Goal: Transaction & Acquisition: Purchase product/service

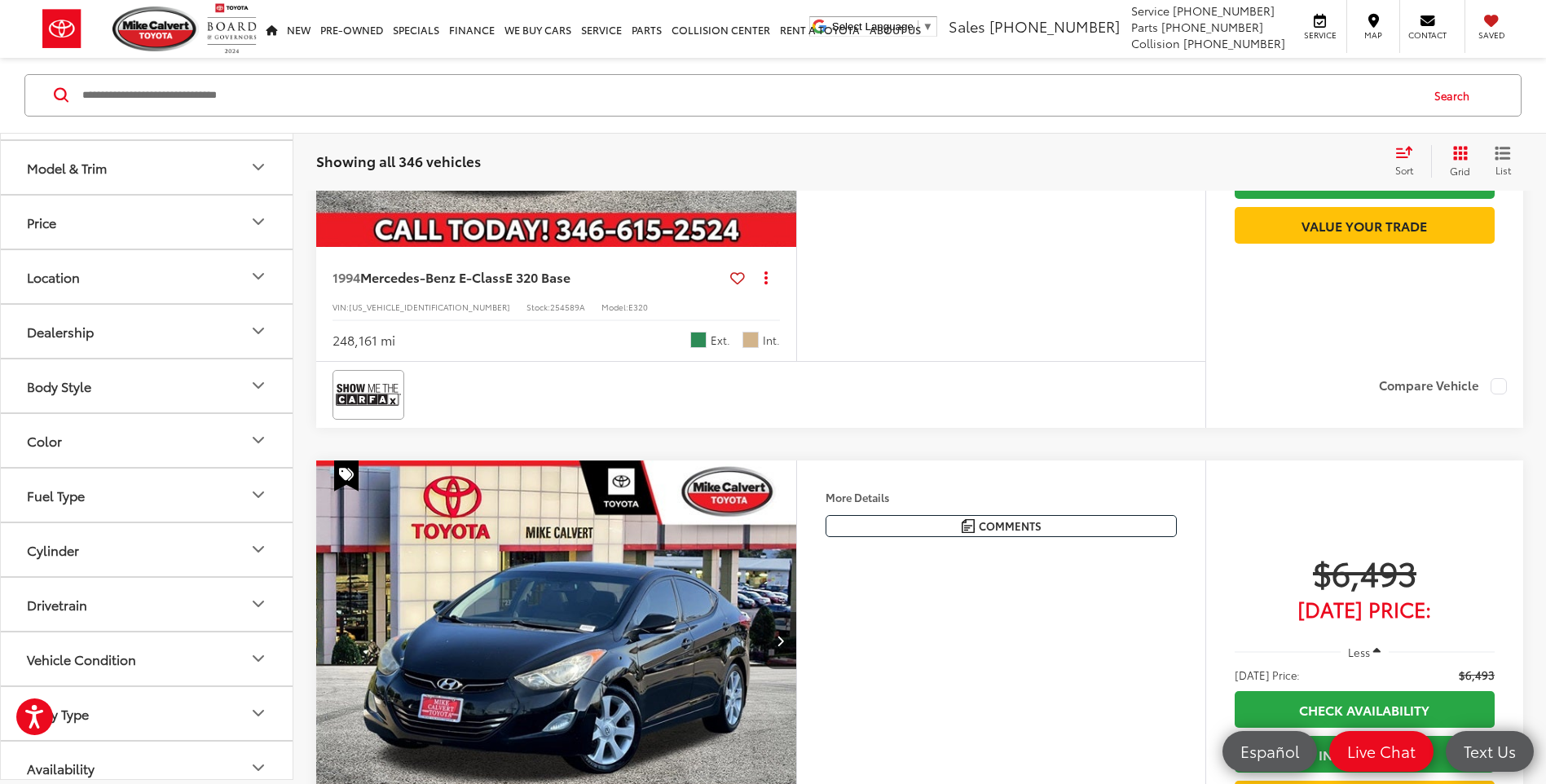
scroll to position [119, 0]
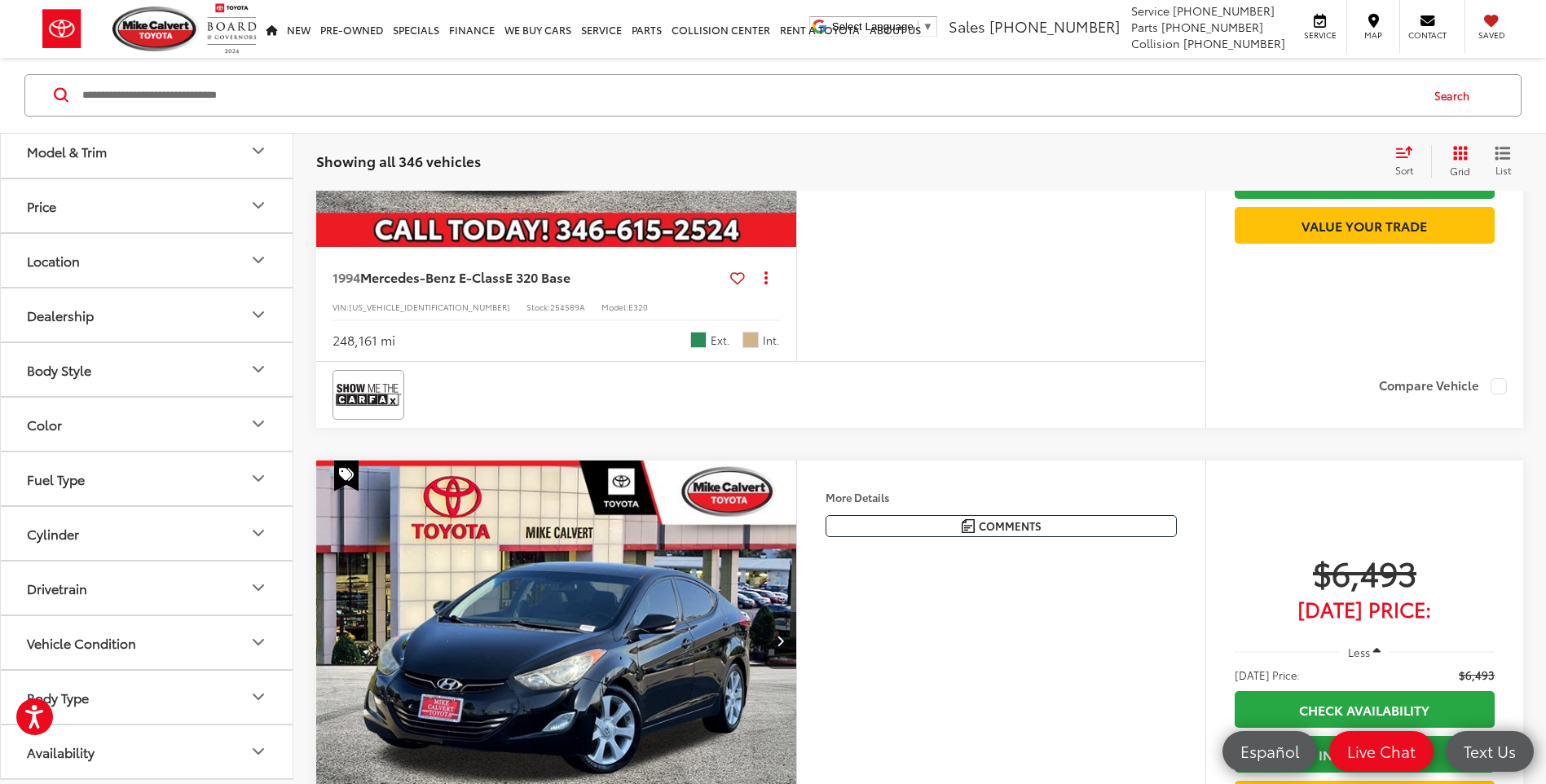
click at [56, 214] on button "Price" at bounding box center [147, 206] width 294 height 53
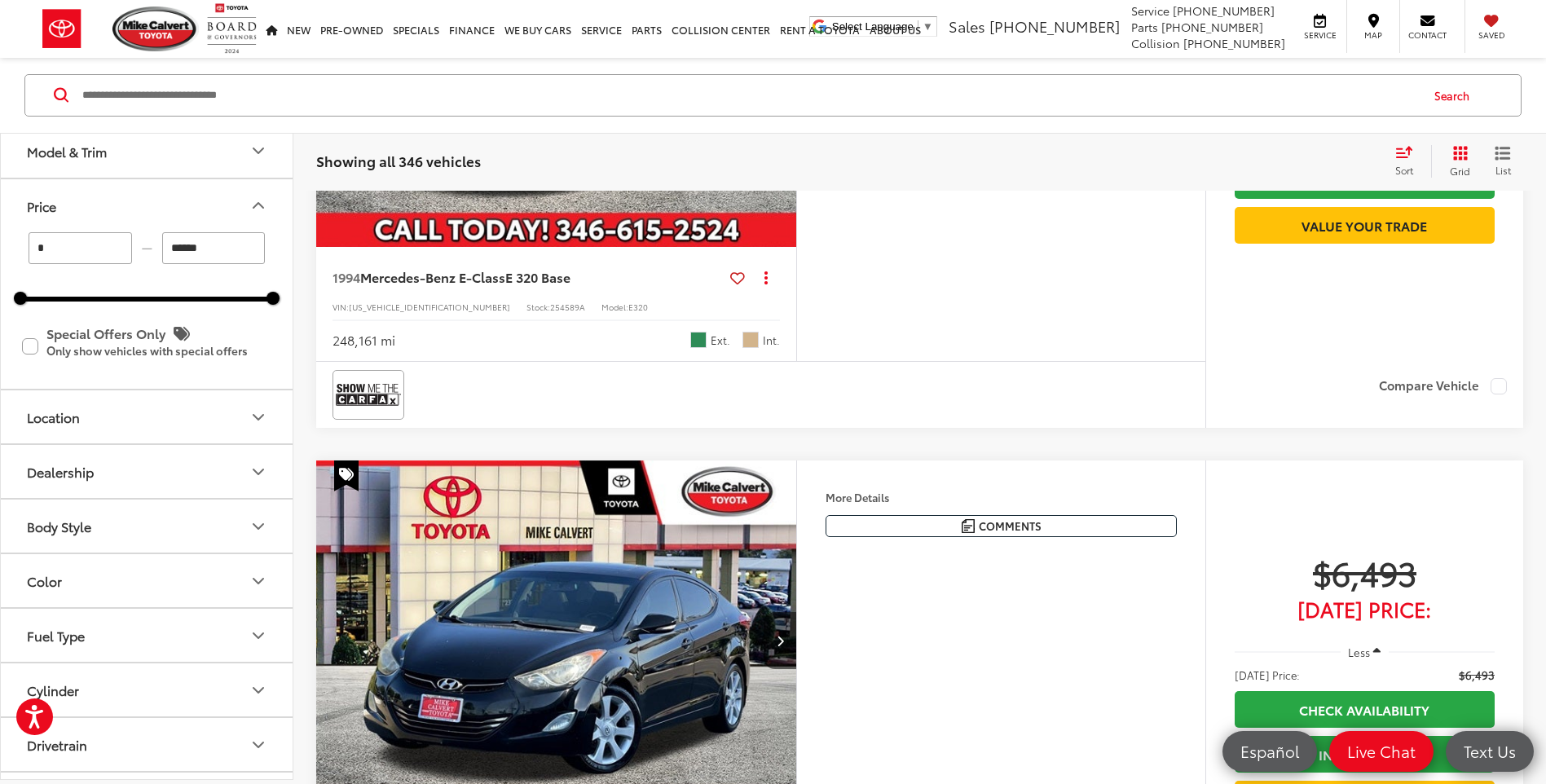
click at [160, 213] on button "Price" at bounding box center [147, 206] width 294 height 53
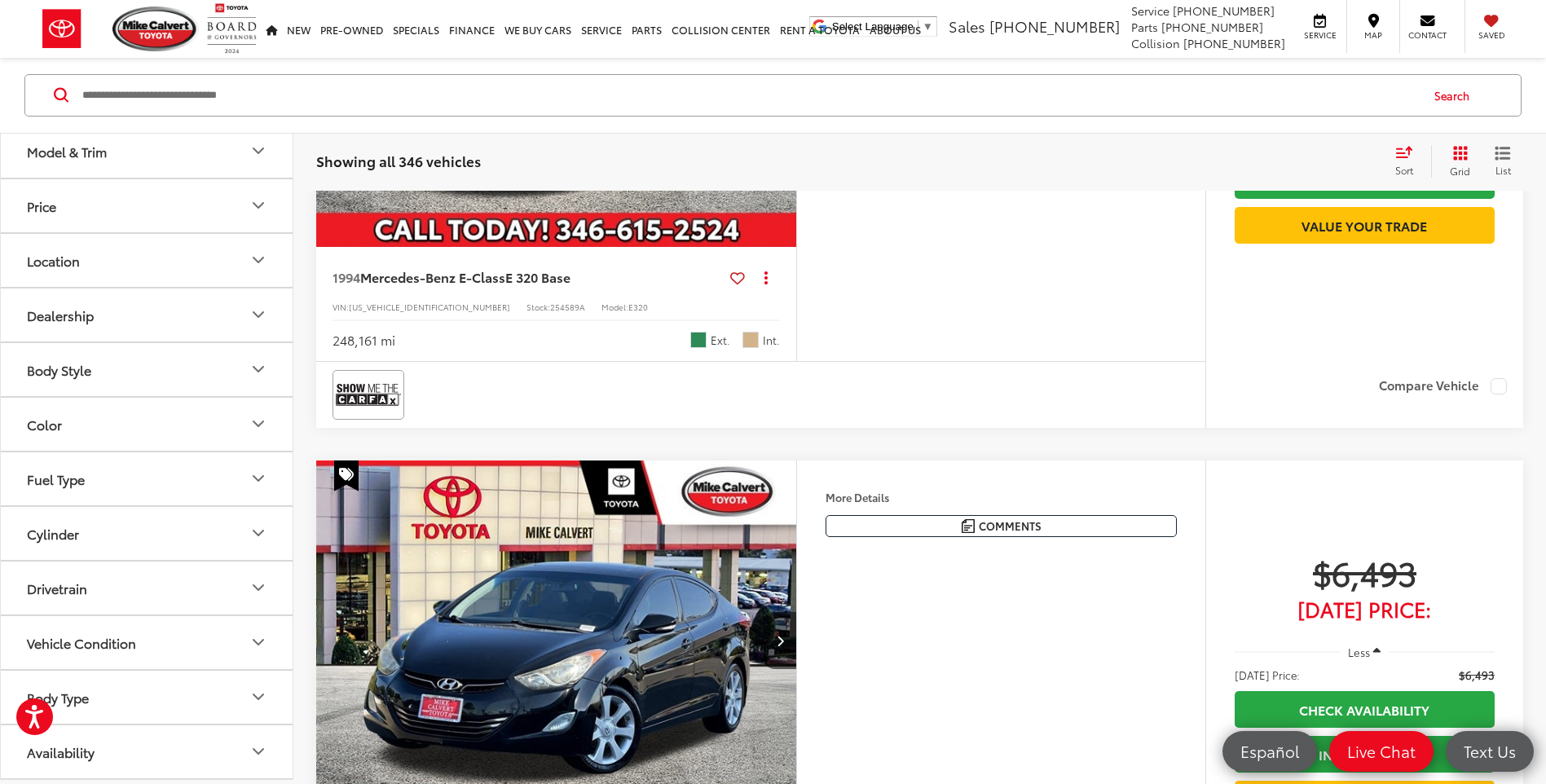
click at [122, 106] on input "Search by Make, Model, or Keyword" at bounding box center [749, 95] width 1338 height 39
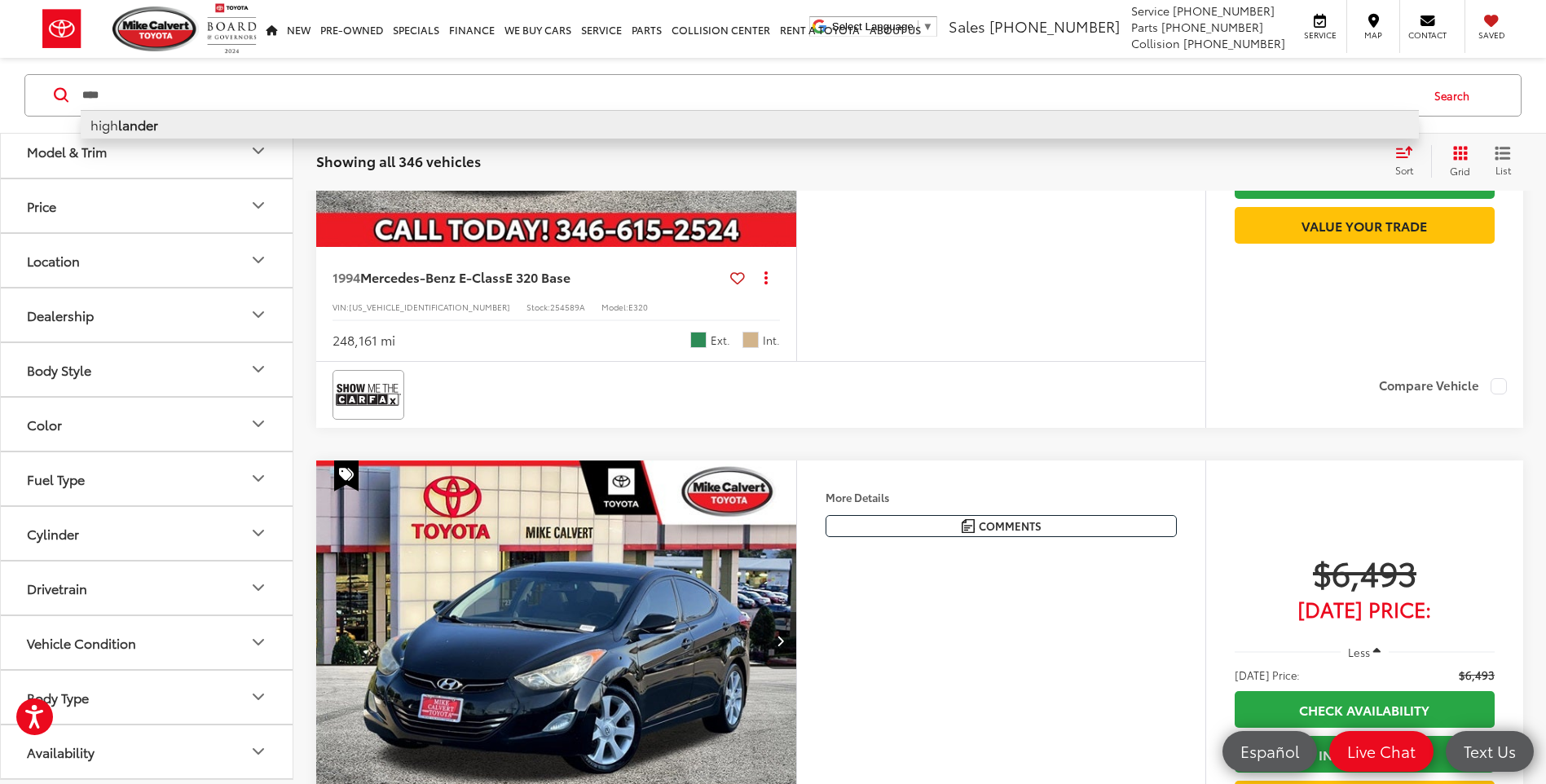
click at [232, 122] on li "high lander" at bounding box center [749, 124] width 1338 height 28
type input "**********"
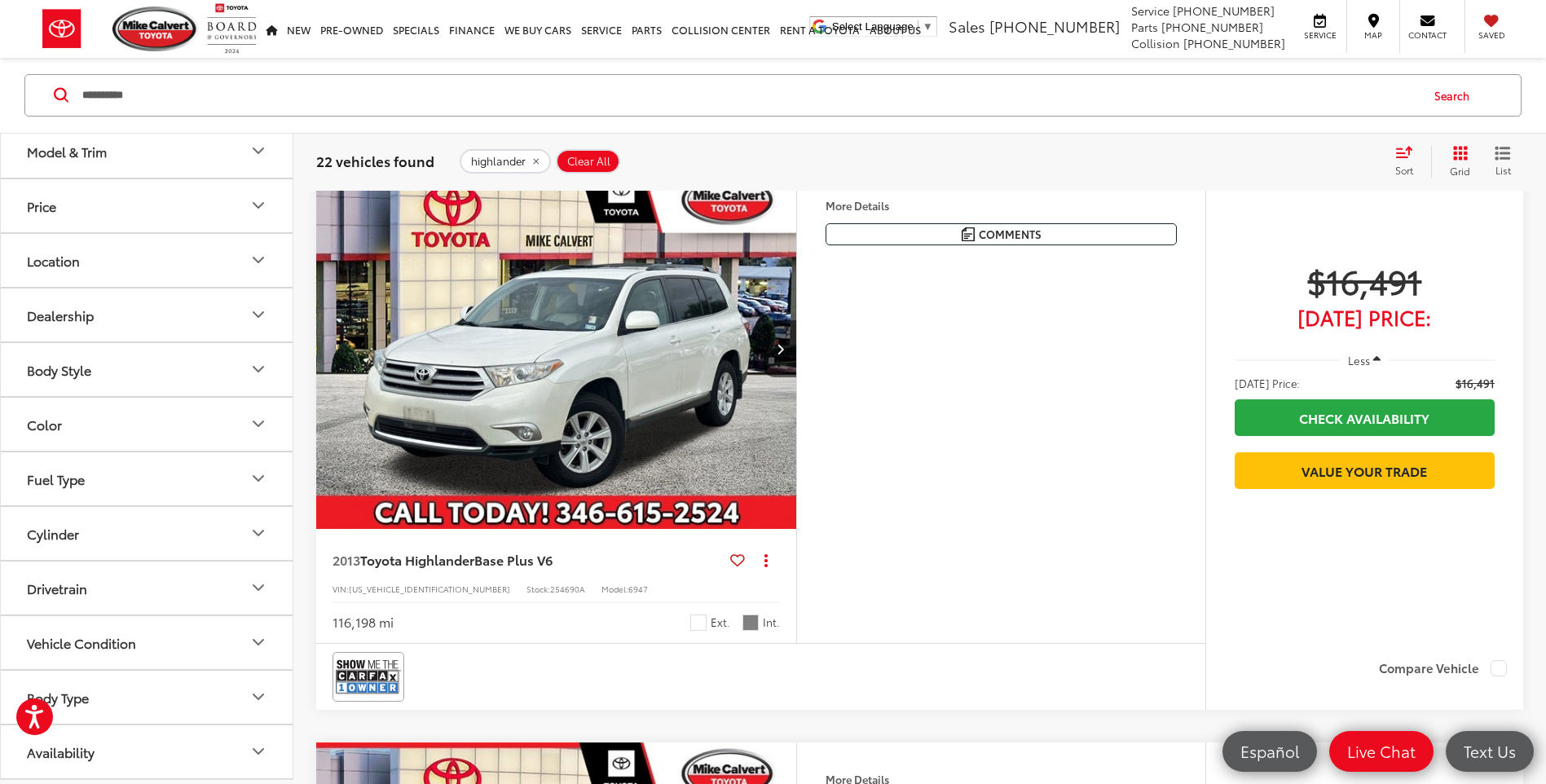
scroll to position [260, 0]
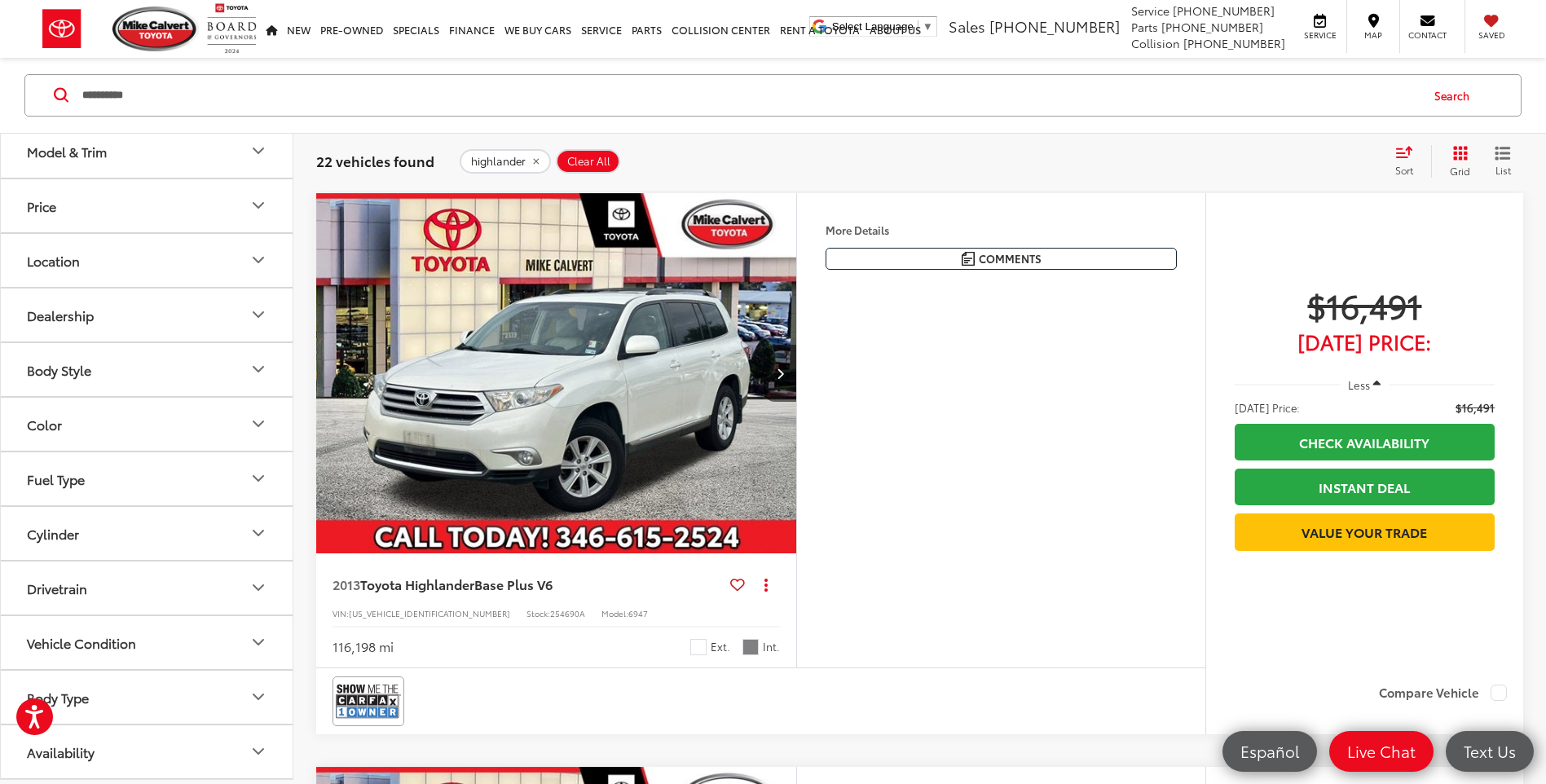
click at [1407, 148] on icon "Select sort value" at bounding box center [1404, 152] width 15 height 10
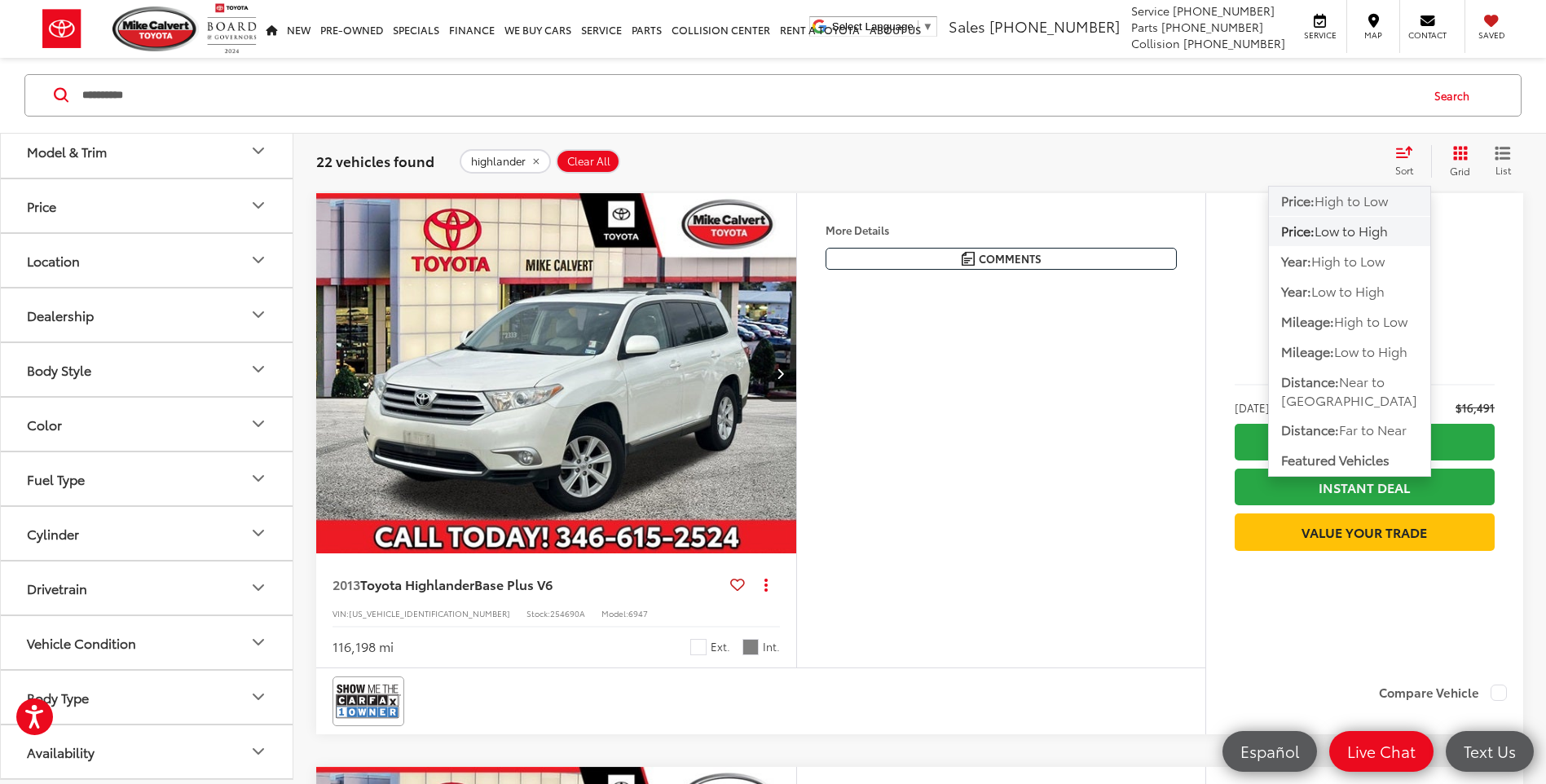
click at [1337, 194] on span "High to Low" at bounding box center [1351, 200] width 74 height 19
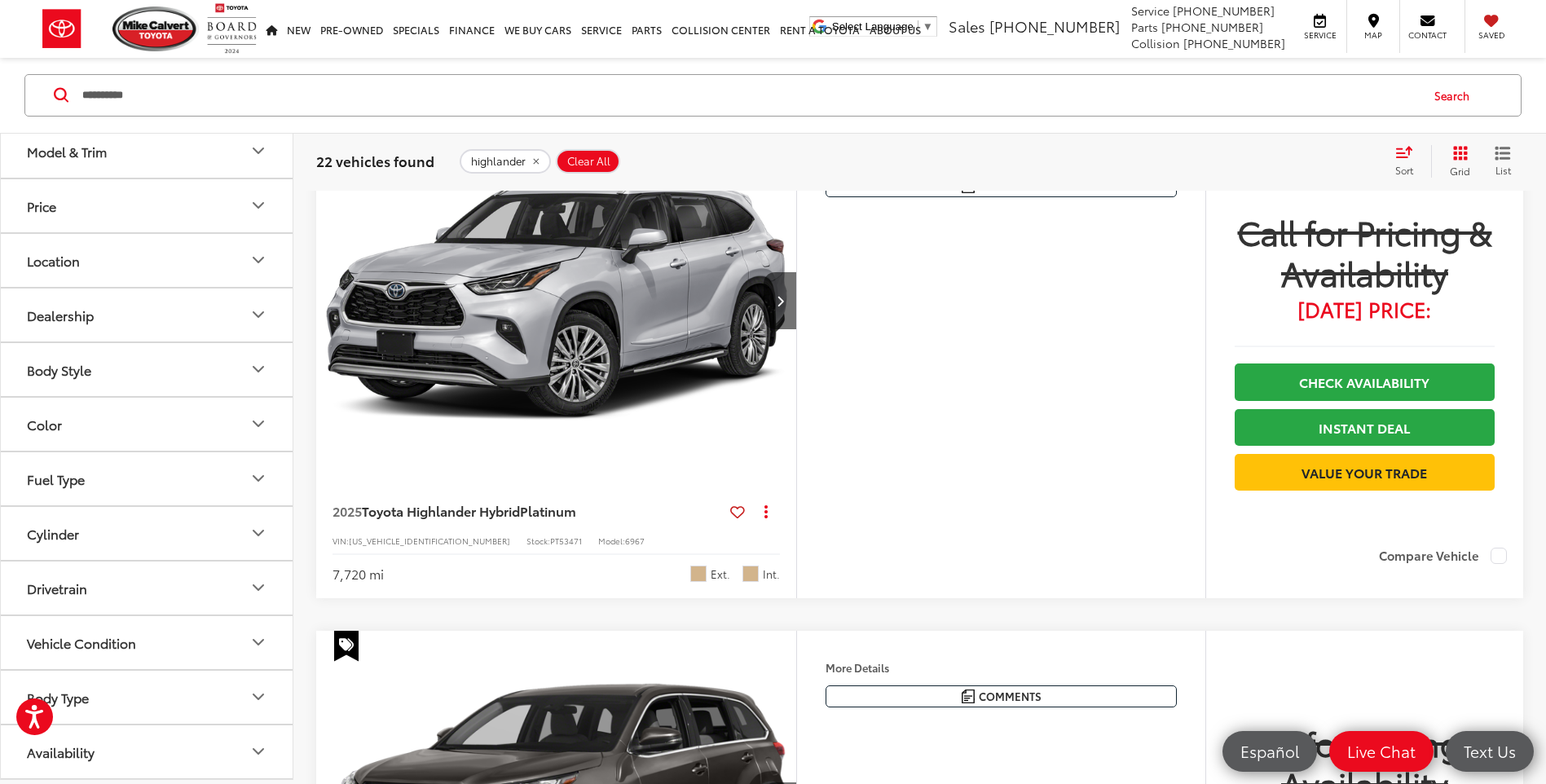
scroll to position [912, 0]
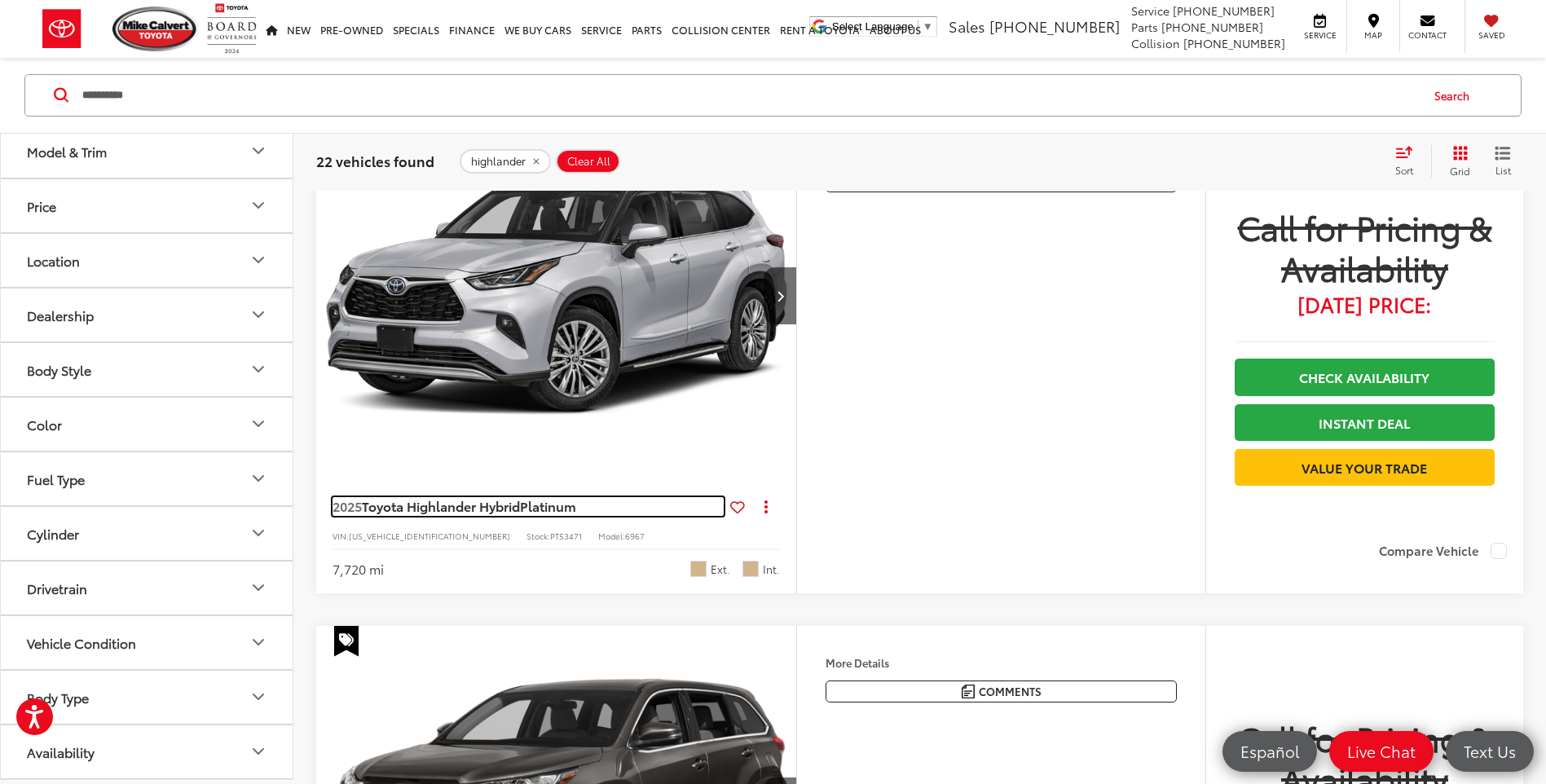
click at [430, 508] on span "Toyota Highlander Hybrid" at bounding box center [441, 506] width 158 height 19
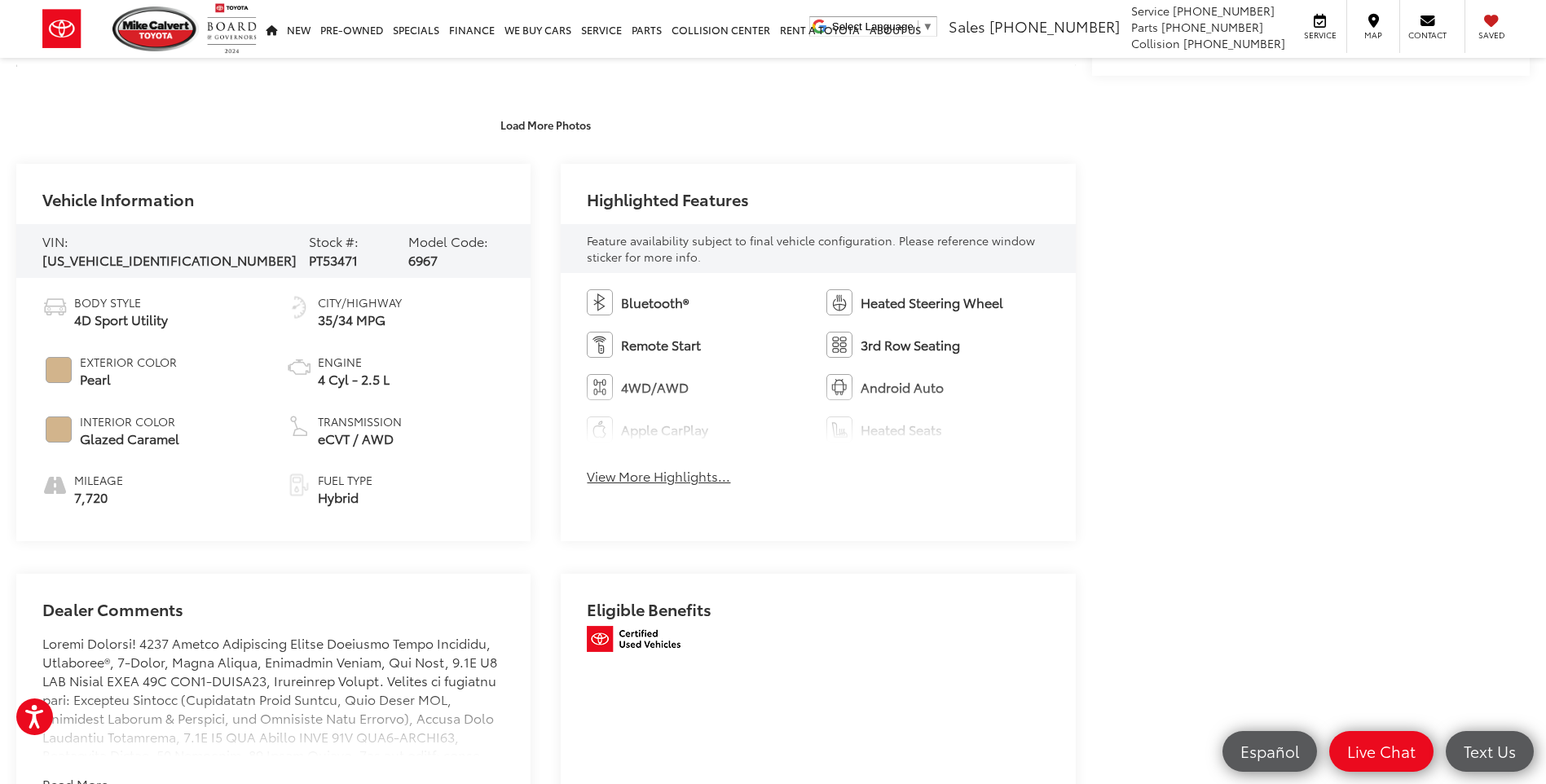
scroll to position [815, 0]
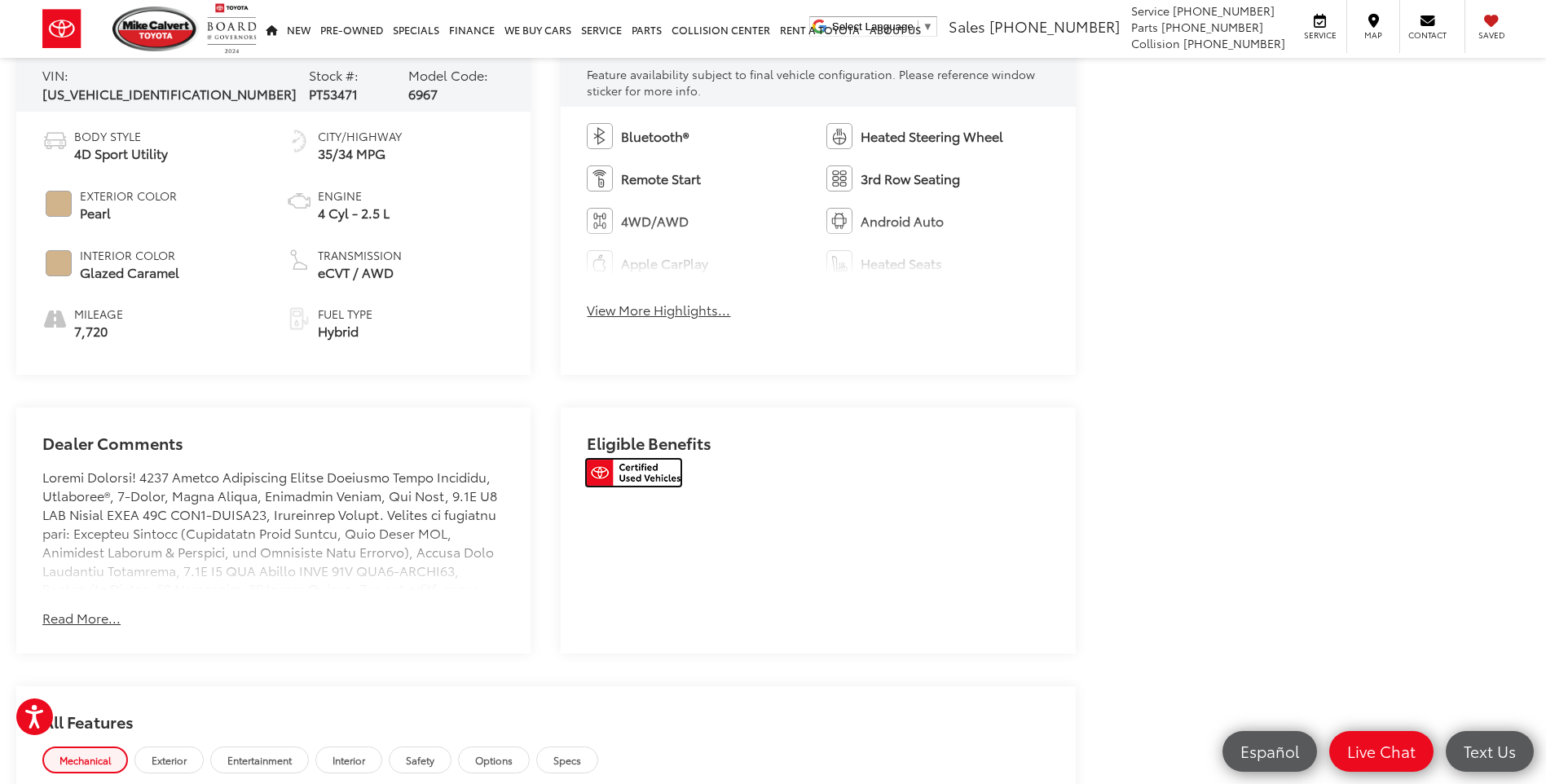
click at [630, 461] on img at bounding box center [634, 472] width 94 height 26
click at [708, 317] on button "View More Highlights..." at bounding box center [659, 310] width 144 height 19
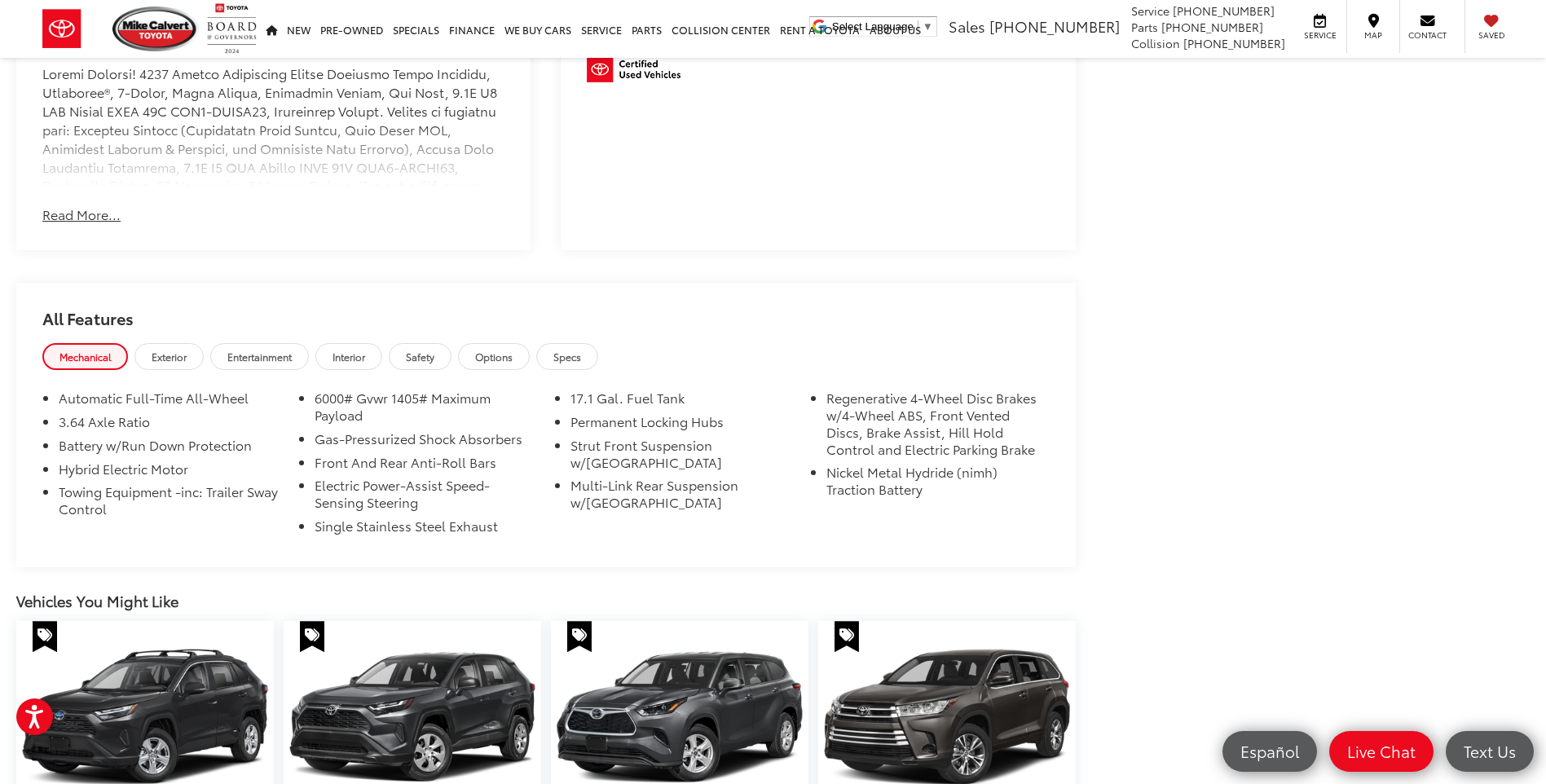
scroll to position [1874, 0]
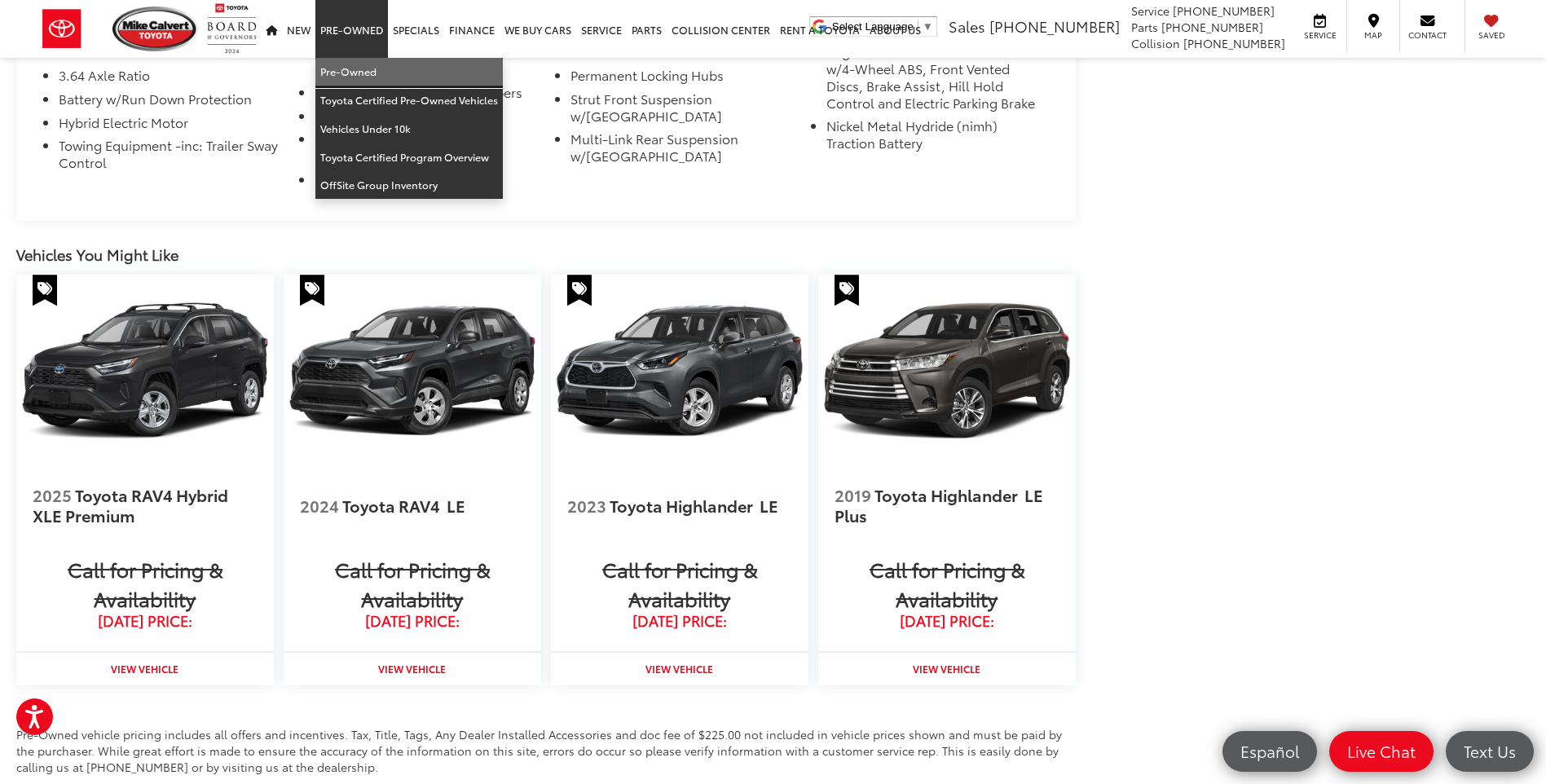
click at [357, 77] on link "Pre-Owned" at bounding box center [409, 72] width 187 height 28
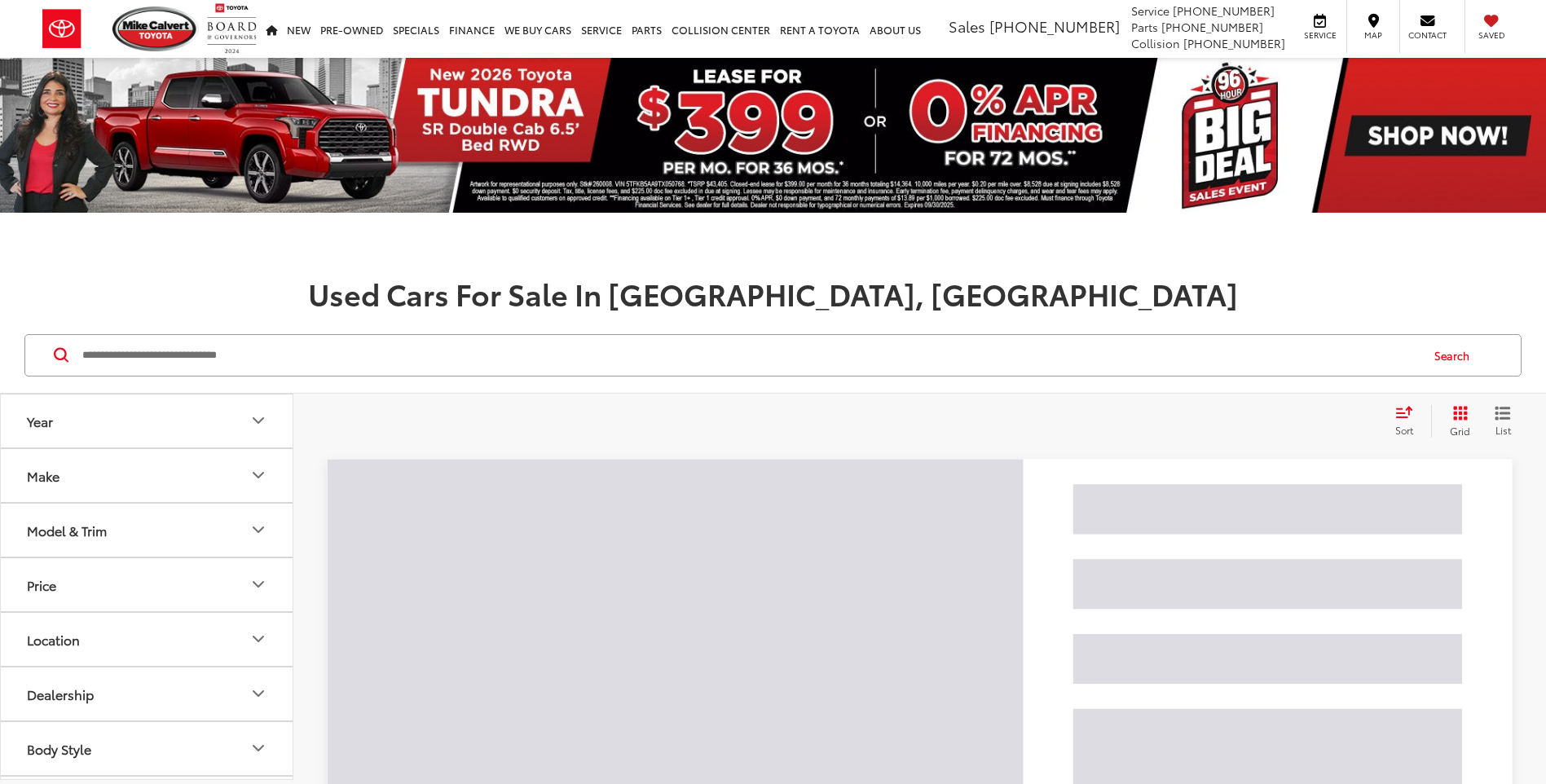
click at [816, 363] on input "Search by Make, Model, or Keyword" at bounding box center [749, 356] width 1338 height 39
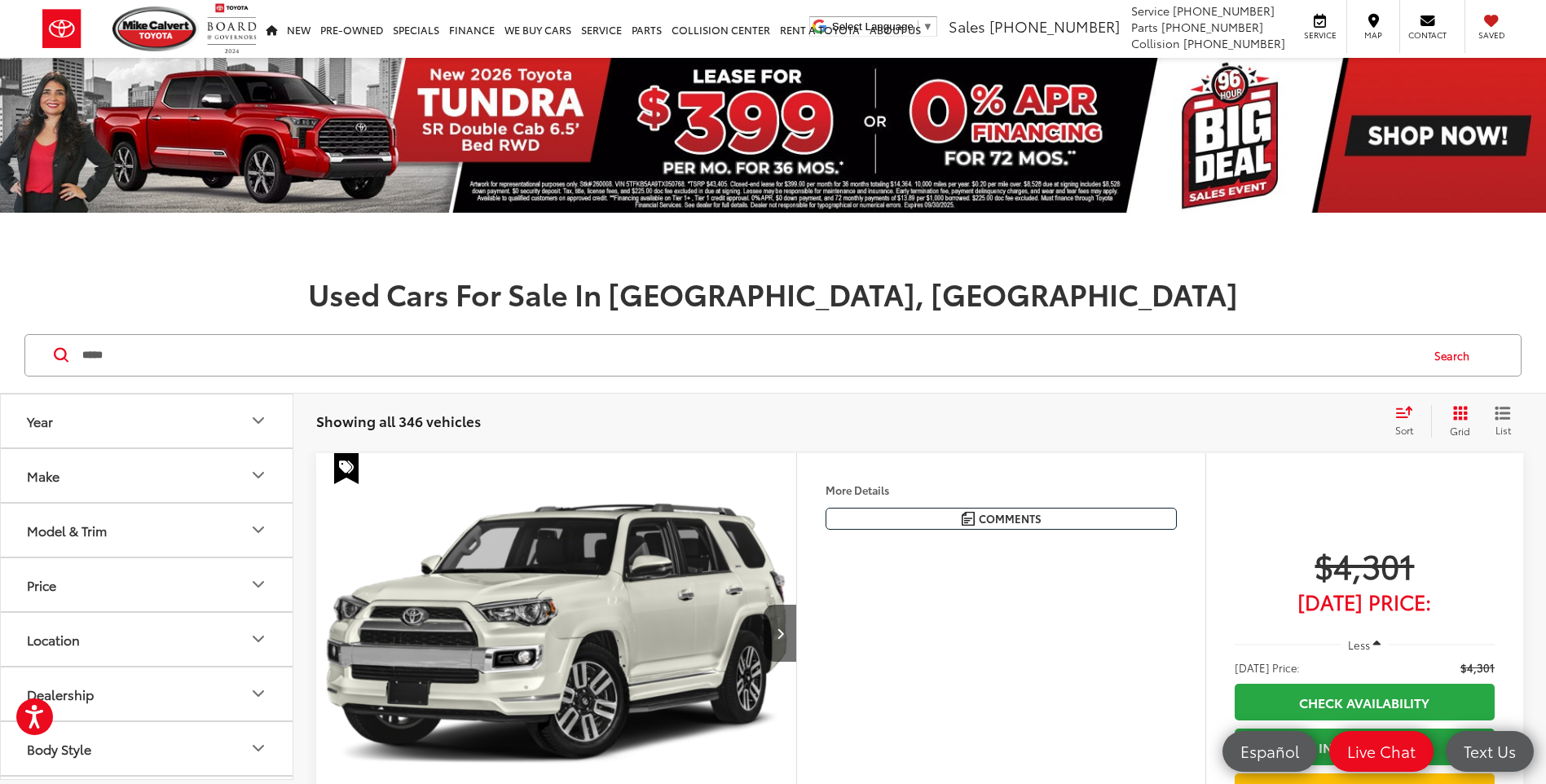
type input "*****"
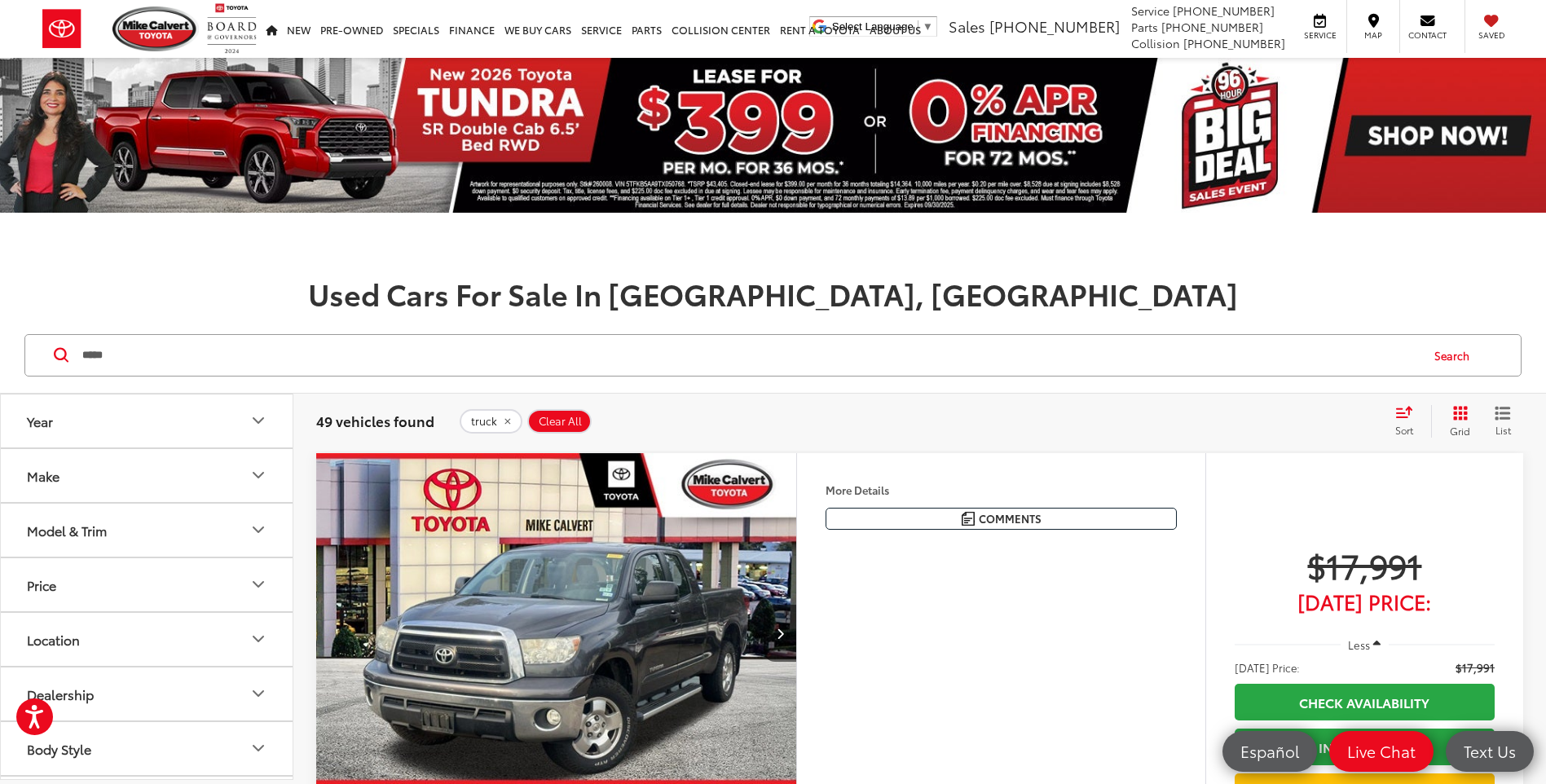
click at [124, 579] on button "Price" at bounding box center [147, 584] width 294 height 53
click at [217, 623] on input "******" at bounding box center [214, 627] width 104 height 32
type input "******"
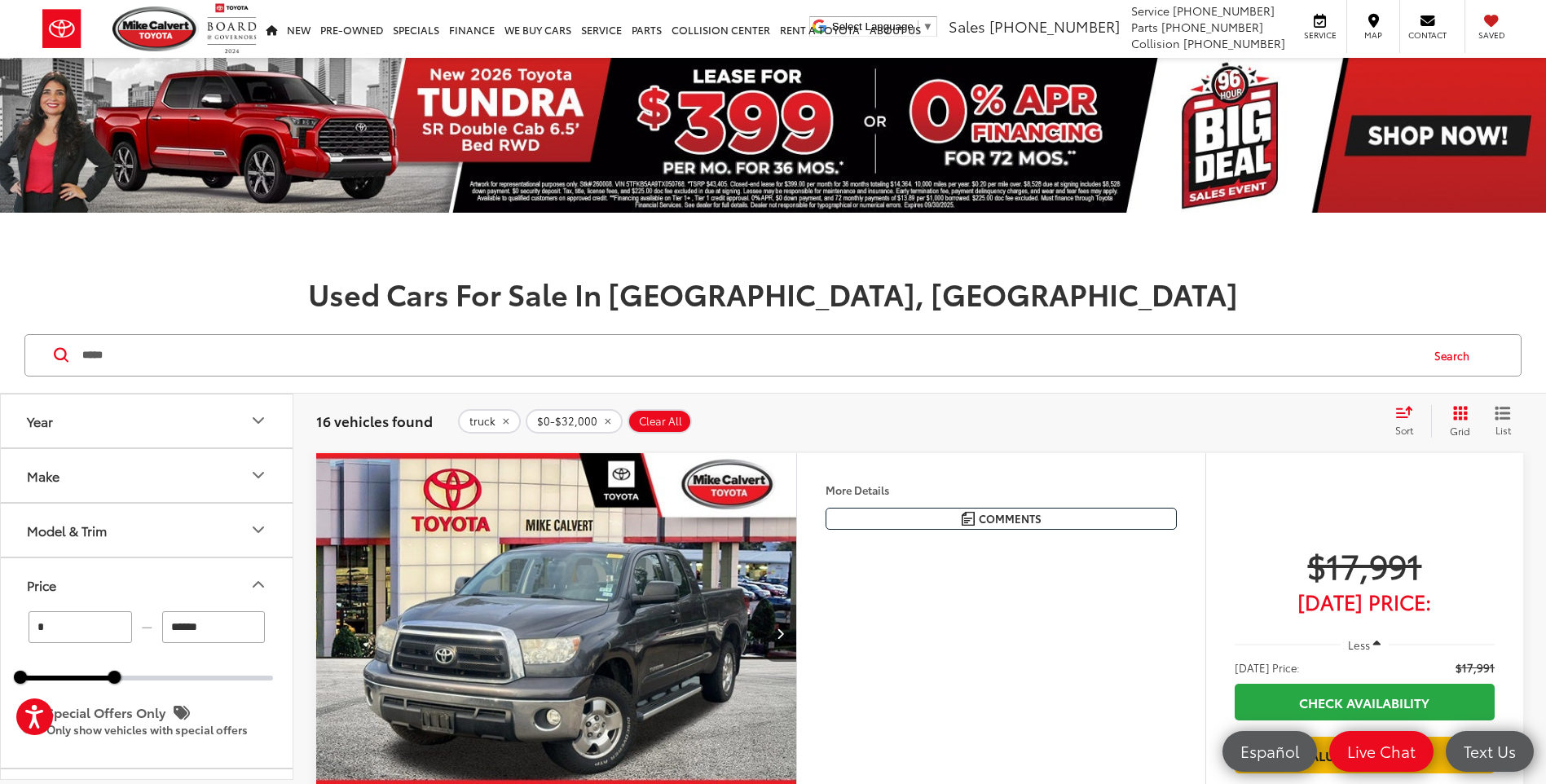
click at [1412, 437] on div "test Sort Price: High to Low Price: Low to High Year: High to Low Year: Low to …" at bounding box center [1409, 421] width 44 height 33
click at [1404, 428] on span "Sort" at bounding box center [1404, 430] width 18 height 14
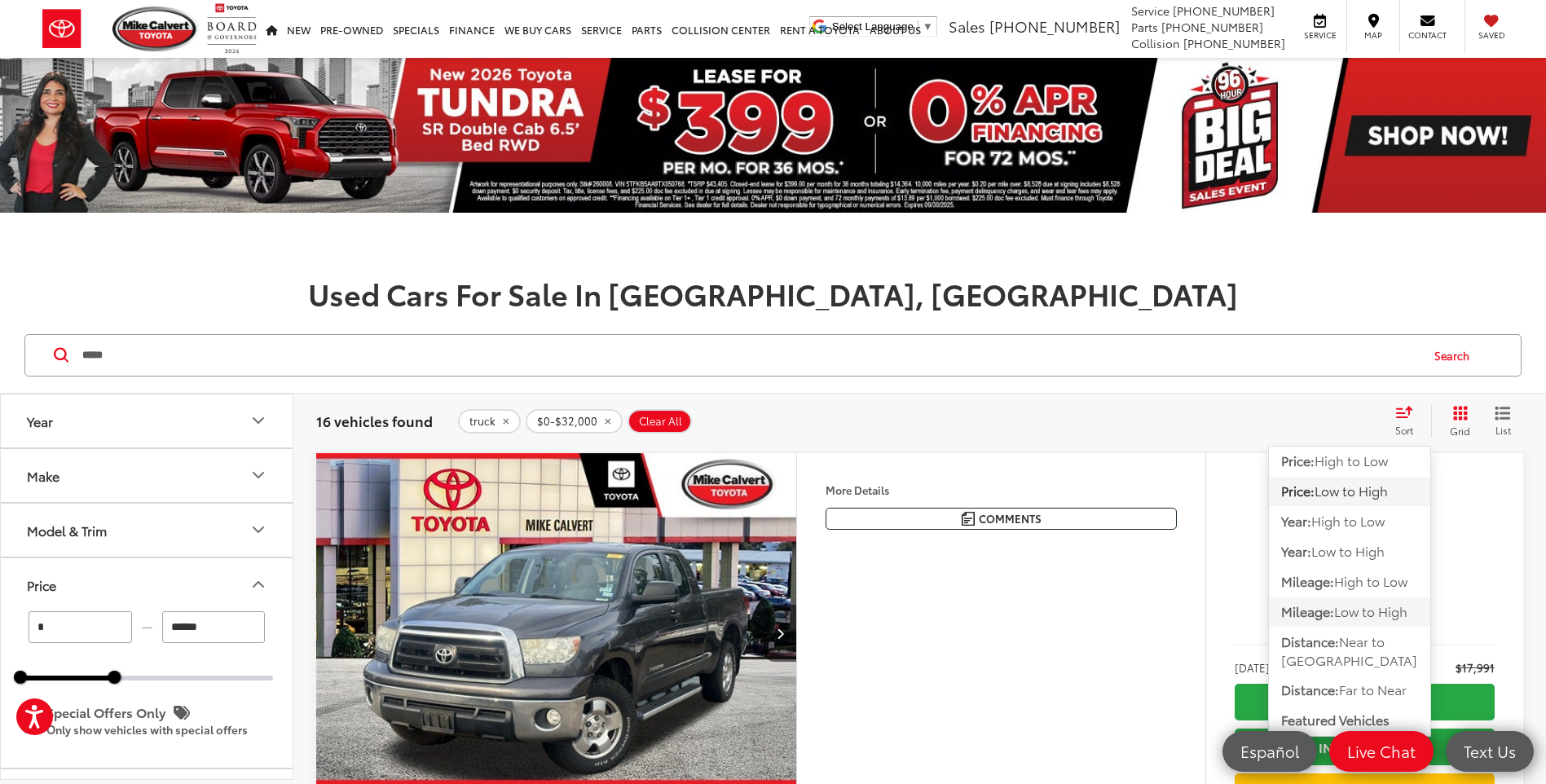
click at [1322, 603] on span "Mileage:" at bounding box center [1307, 610] width 53 height 19
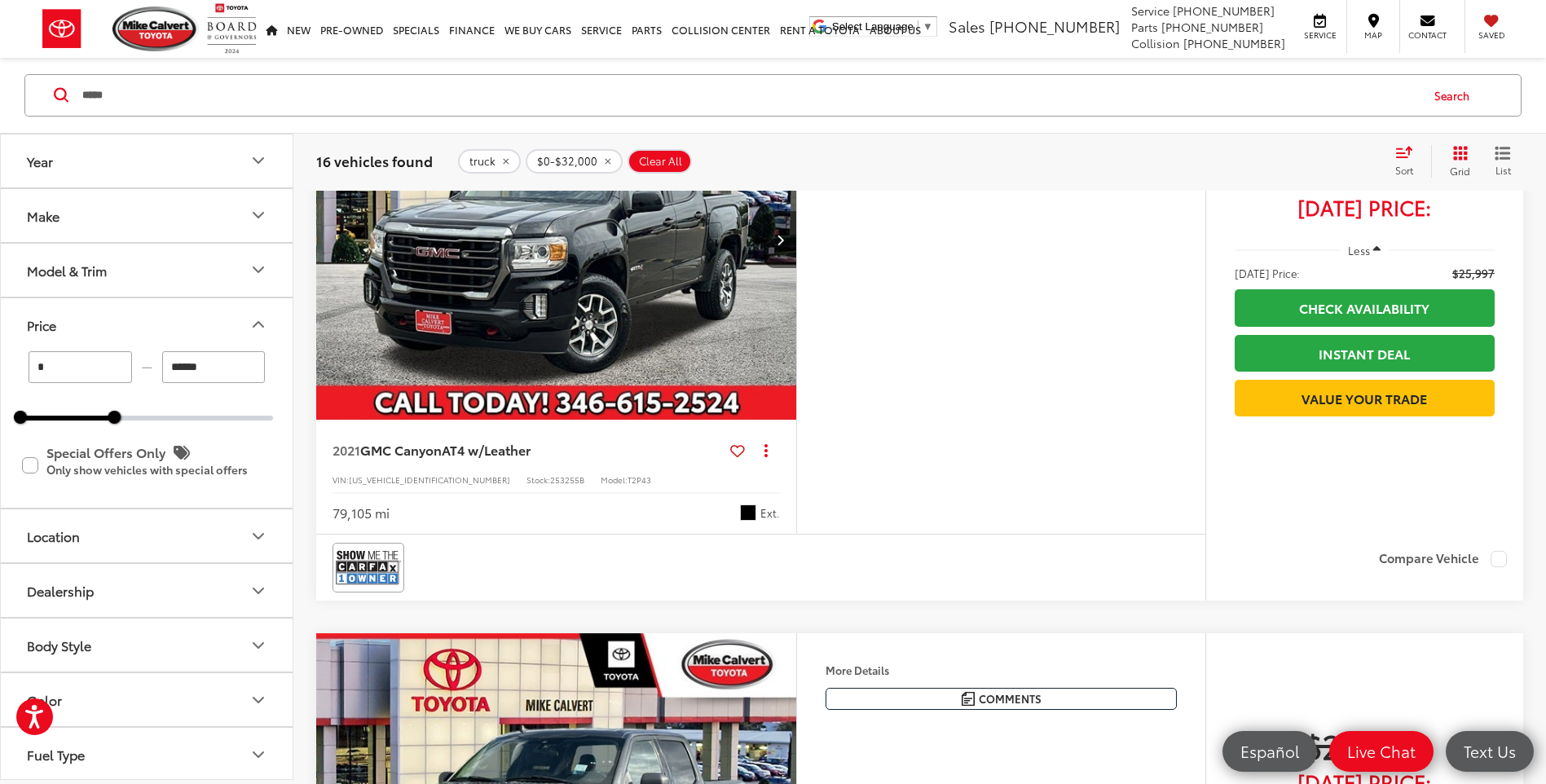
scroll to position [2771, 0]
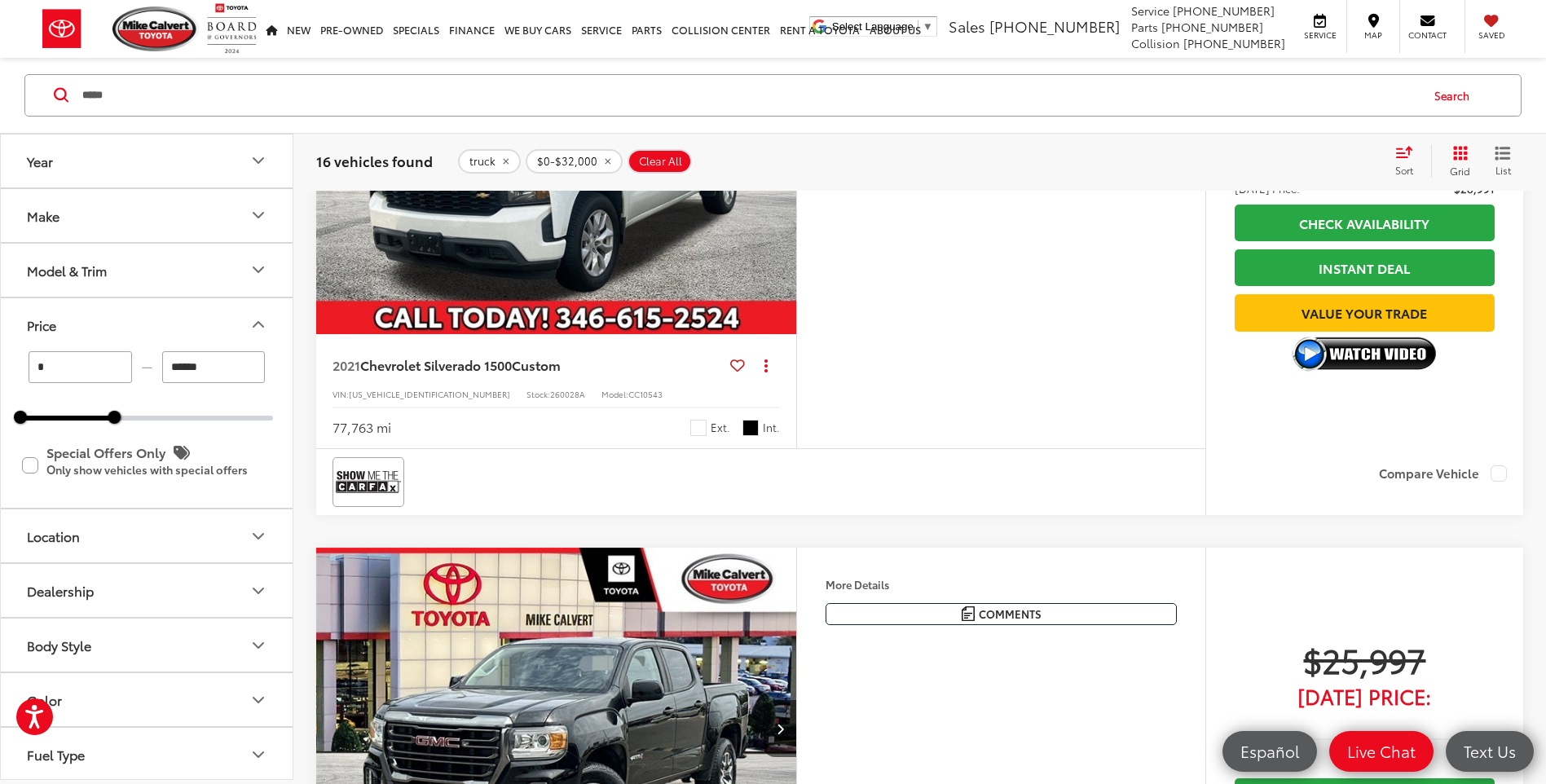
click at [256, 1] on ul "[PERSON_NAME] Toyota" at bounding box center [143, 28] width 236 height 58
